Goal: Transaction & Acquisition: Purchase product/service

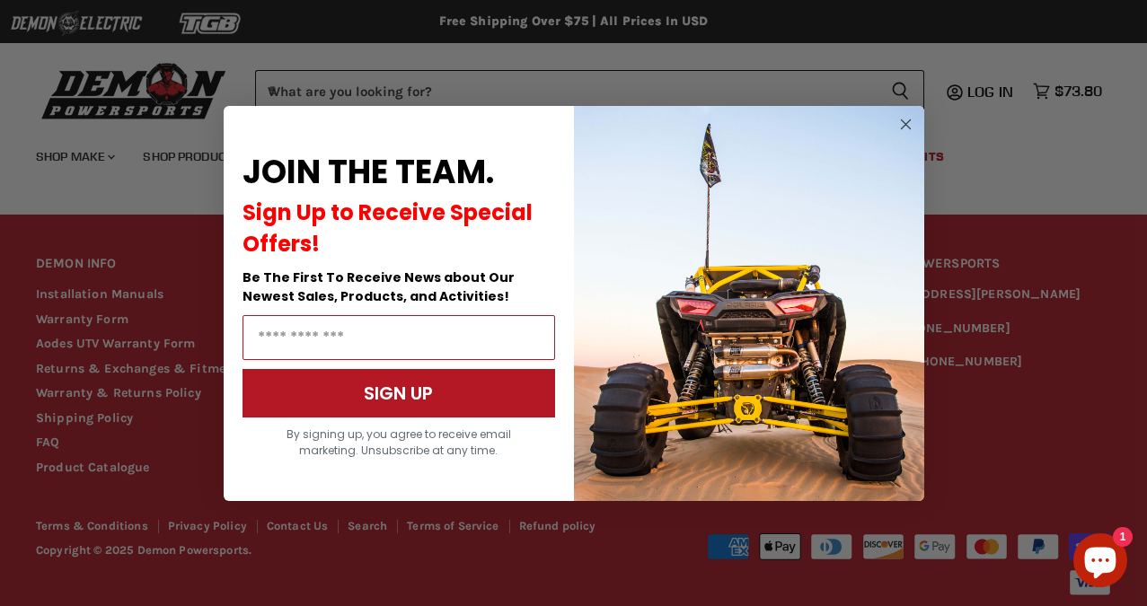
scroll to position [1222, 0]
